Goal: Transaction & Acquisition: Book appointment/travel/reservation

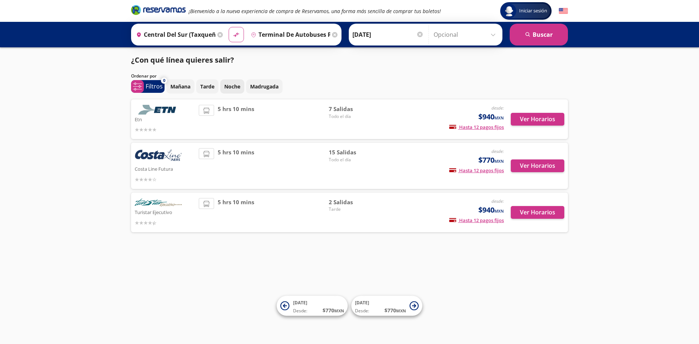
click at [228, 81] on button "Noche" at bounding box center [232, 86] width 24 height 14
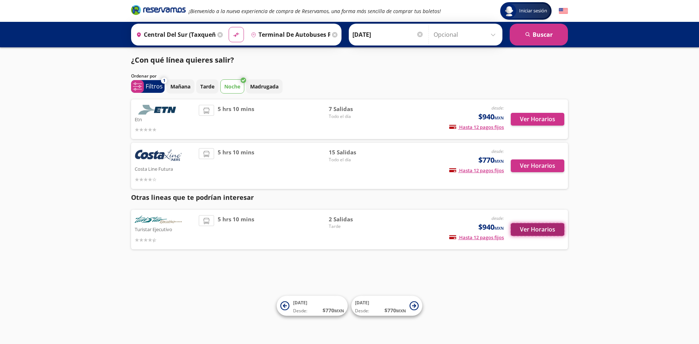
click at [557, 234] on button "Ver Horarios" at bounding box center [538, 229] width 54 height 13
click at [543, 119] on button "Ver Horarios" at bounding box center [538, 119] width 54 height 13
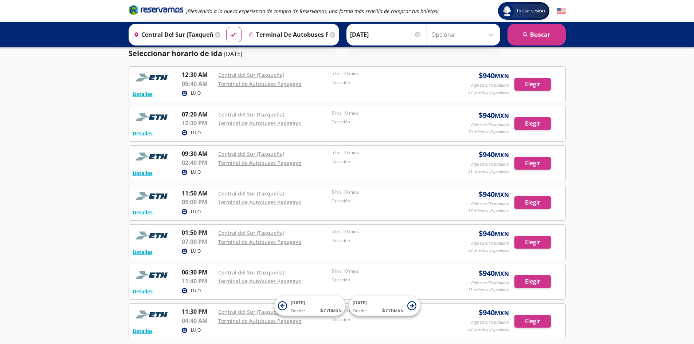
scroll to position [84, 0]
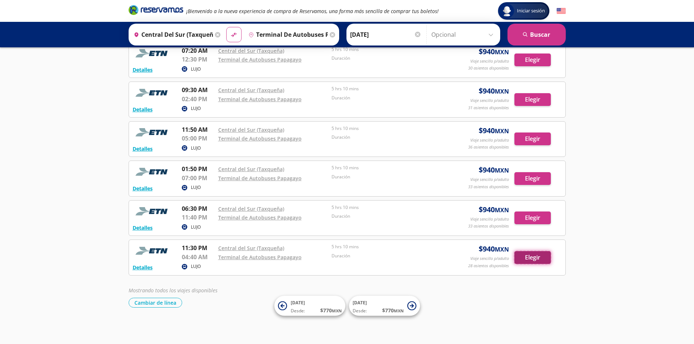
click at [543, 262] on button "Elegir" at bounding box center [532, 257] width 36 height 13
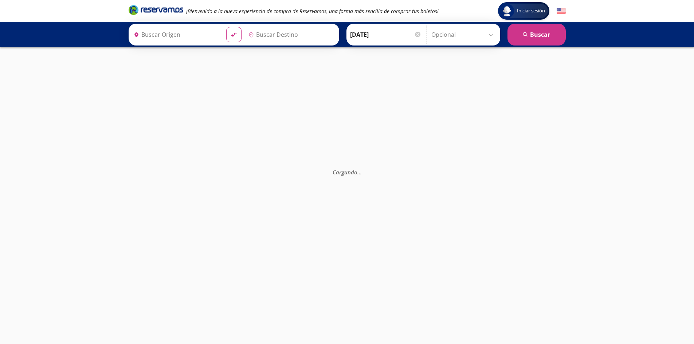
type input "Central del Sur (taxqueña), [GEOGRAPHIC_DATA]"
type input "Terminal de Autobuses Papagayo, [GEOGRAPHIC_DATA]"
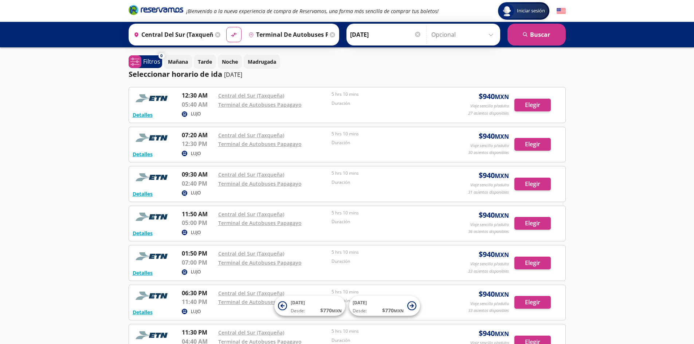
scroll to position [84, 0]
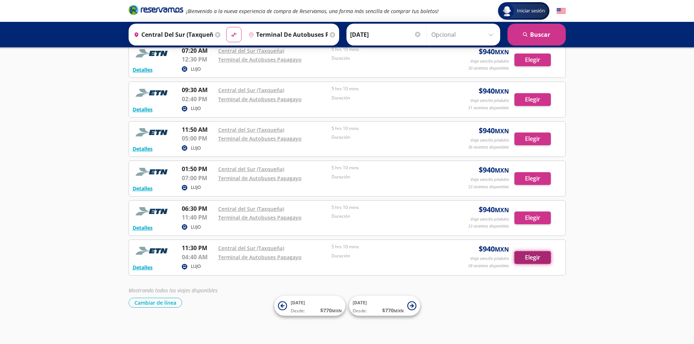
click at [542, 260] on button "Elegir" at bounding box center [532, 257] width 36 height 13
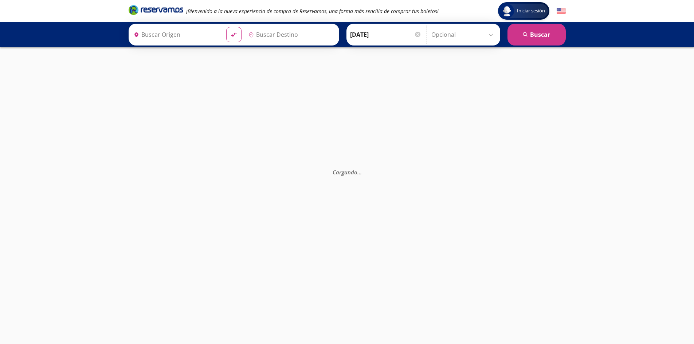
type input "Central del Sur (taxqueña), [GEOGRAPHIC_DATA]"
type input "Terminal de Autobuses Papagayo, [GEOGRAPHIC_DATA]"
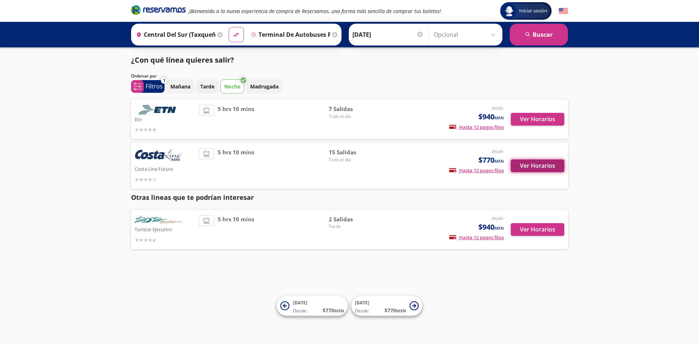
click at [528, 168] on button "Ver Horarios" at bounding box center [538, 166] width 54 height 13
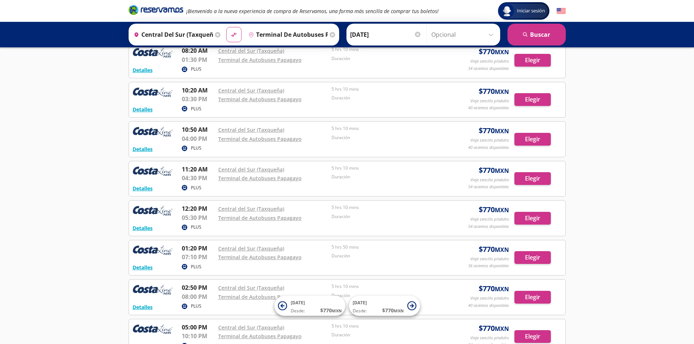
scroll to position [401, 0]
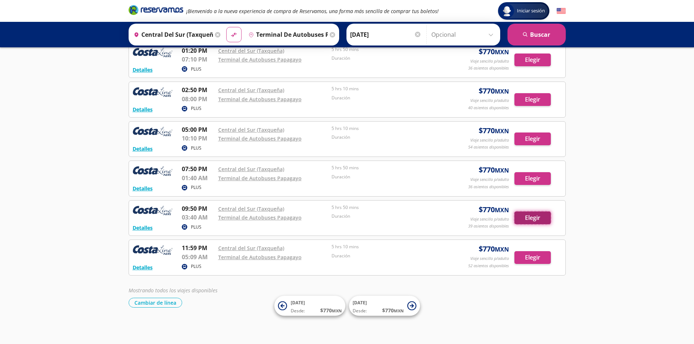
click at [544, 215] on button "Elegir" at bounding box center [532, 218] width 36 height 13
